Goal: Communication & Community: Ask a question

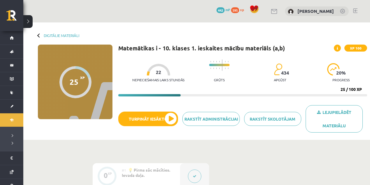
scroll to position [189, 0]
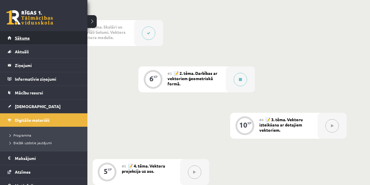
click at [24, 33] on link "Sākums" at bounding box center [44, 37] width 73 height 13
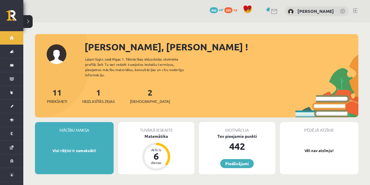
click at [278, 10] on link at bounding box center [274, 11] width 7 height 5
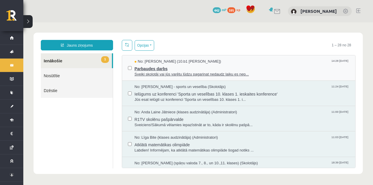
click at [242, 76] on span "Sveiki skolotāj vai jūs varētu lūdzu pagarinat nedaudz laiku es nep..." at bounding box center [242, 75] width 215 height 6
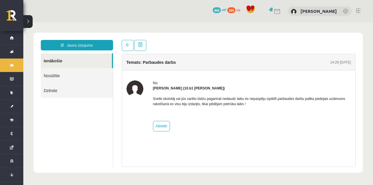
click at [246, 52] on div "Temats: Parbaudes darbs 14:28 10/10/2025 No: Martins Birkmanis (10.b1 klase) Sv…" at bounding box center [238, 103] width 243 height 127
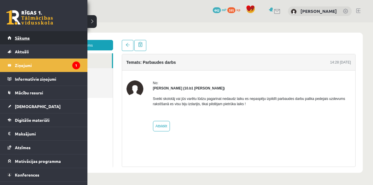
click at [27, 37] on span "Sākums" at bounding box center [22, 37] width 15 height 5
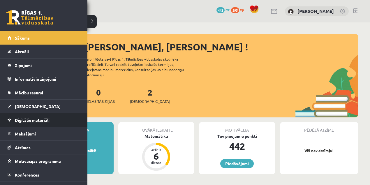
click at [46, 122] on link "Digitālie materiāli" at bounding box center [44, 119] width 73 height 13
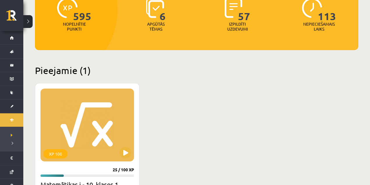
scroll to position [136, 0]
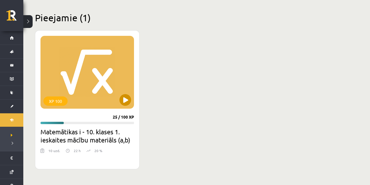
click at [129, 93] on div "XP 100" at bounding box center [88, 72] width 94 height 73
